Goal: Information Seeking & Learning: Learn about a topic

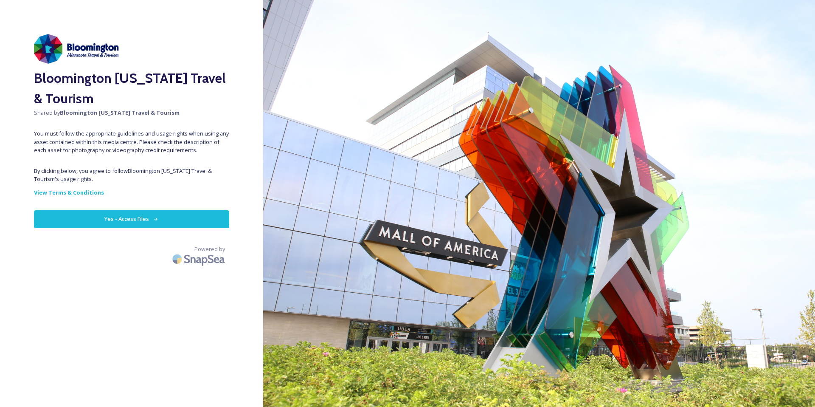
click at [132, 220] on button "Yes - Access Files" at bounding box center [131, 218] width 195 height 17
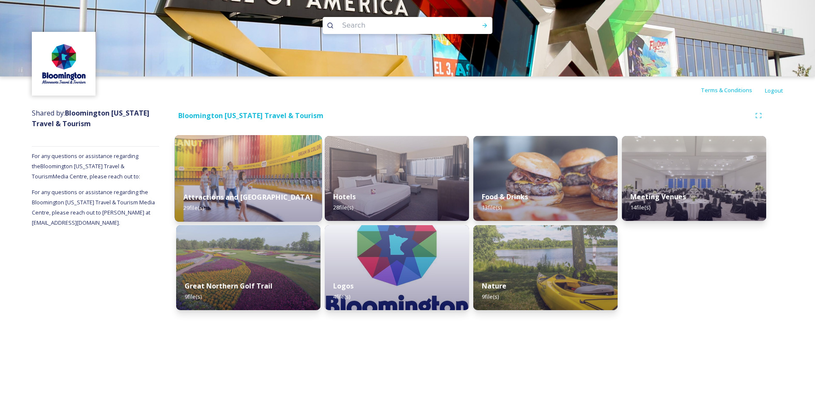
click at [233, 183] on img at bounding box center [248, 178] width 147 height 87
click at [540, 174] on img at bounding box center [545, 178] width 147 height 87
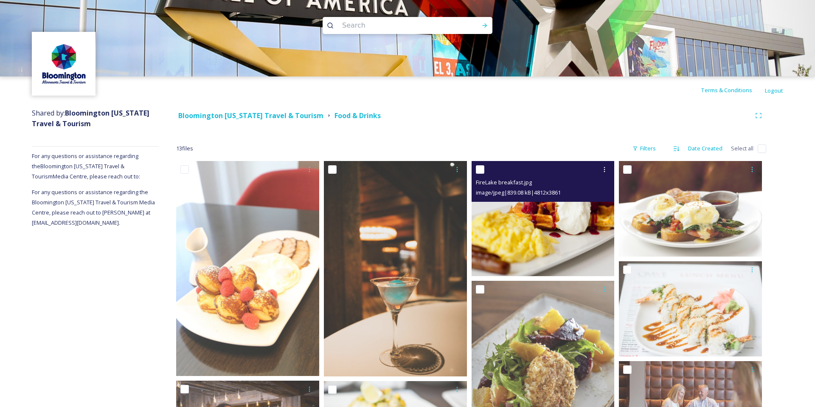
scroll to position [1, 0]
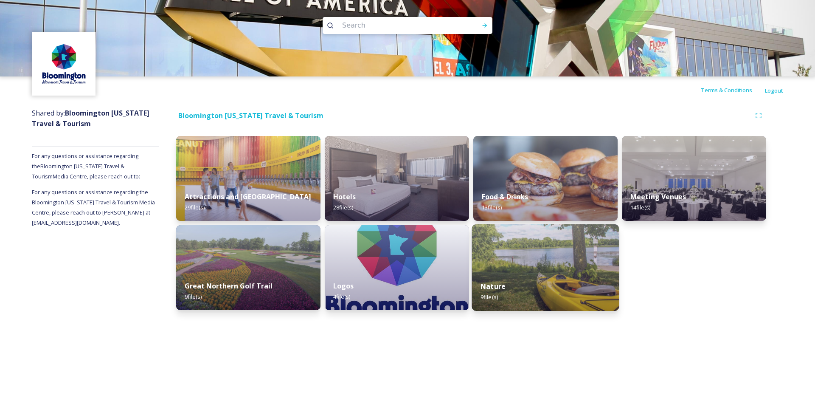
click at [556, 272] on img at bounding box center [545, 267] width 147 height 87
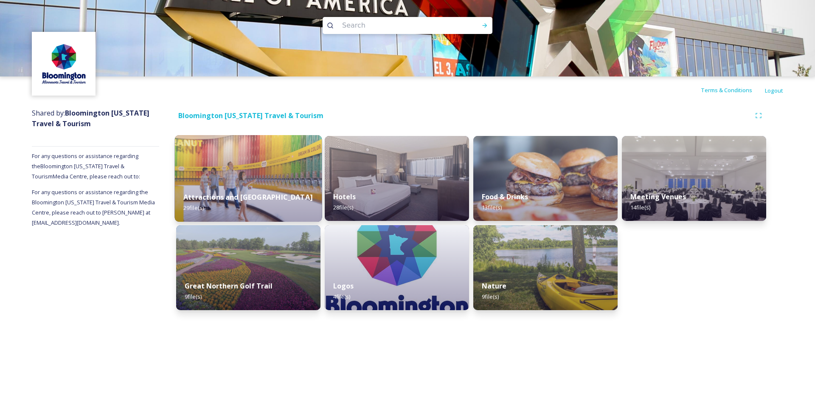
click at [262, 196] on strong "Attractions and [GEOGRAPHIC_DATA]" at bounding box center [247, 196] width 129 height 9
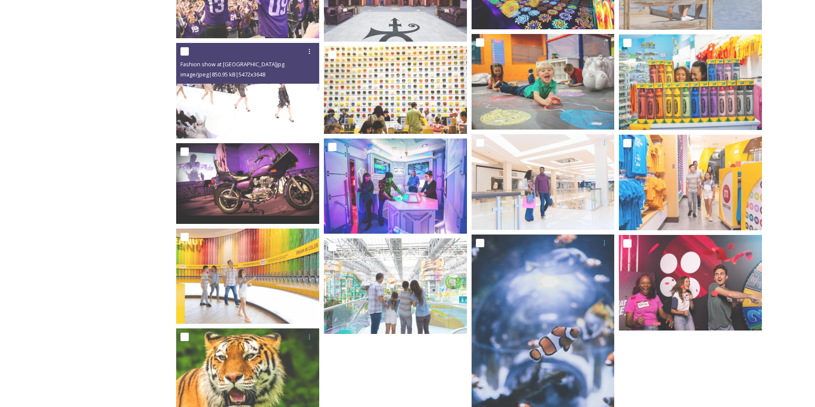
scroll to position [448, 0]
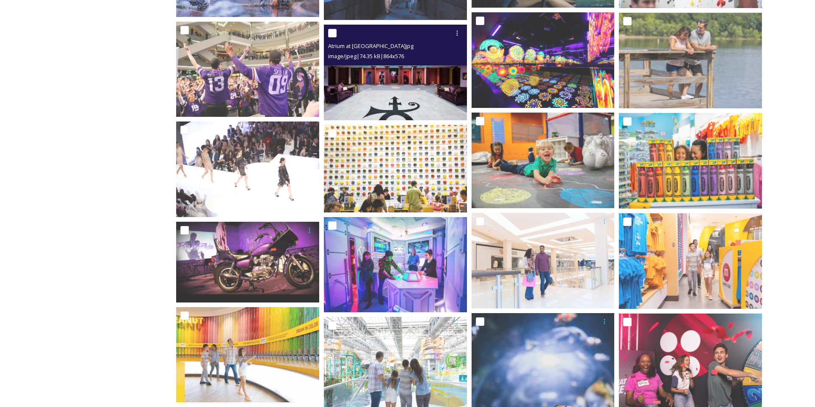
click at [418, 71] on img at bounding box center [395, 72] width 143 height 95
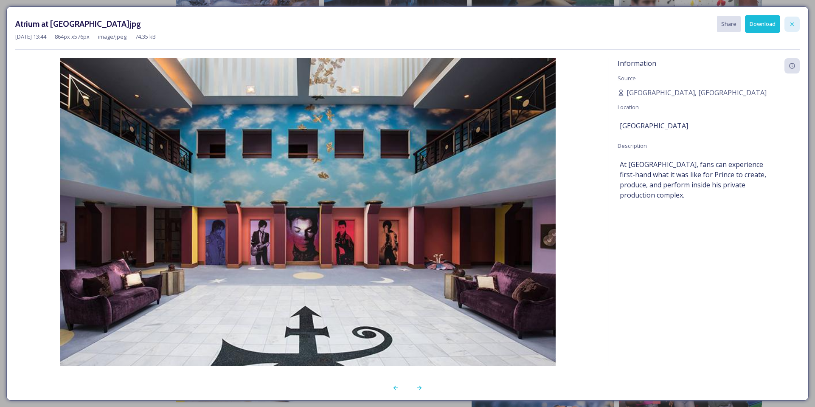
click at [792, 24] on icon at bounding box center [792, 24] width 7 height 7
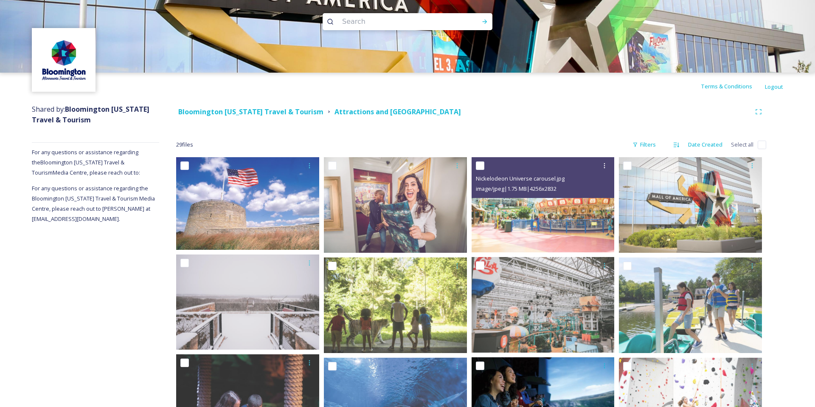
scroll to position [0, 0]
